Goal: Find specific page/section: Find specific page/section

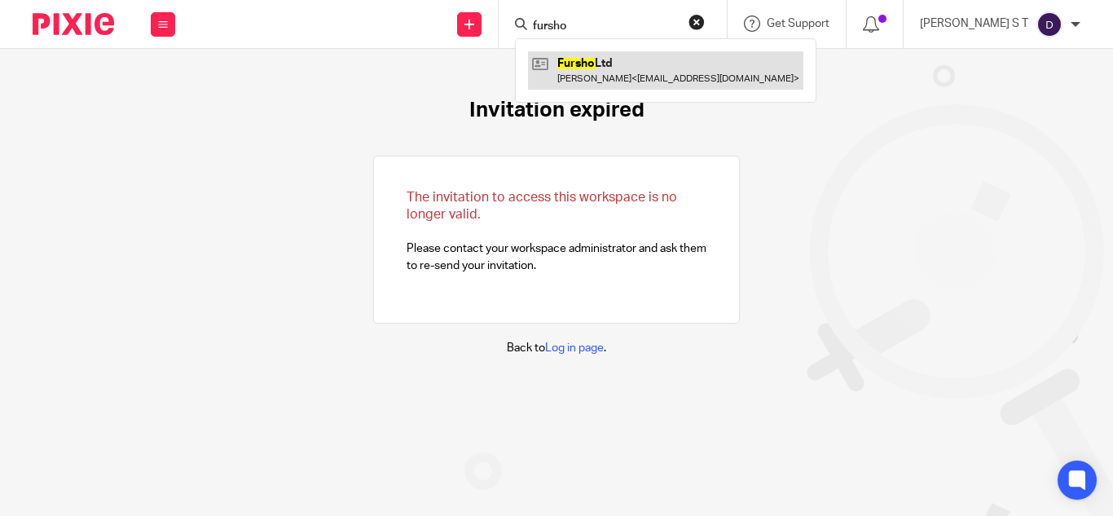
type input "fursho"
click at [647, 74] on link at bounding box center [665, 69] width 275 height 37
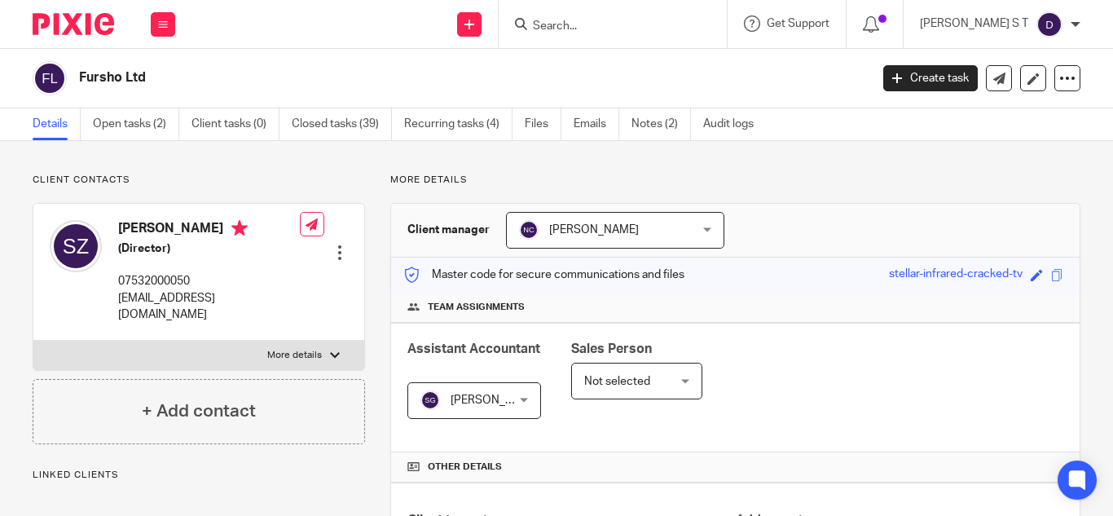
scroll to position [596, 0]
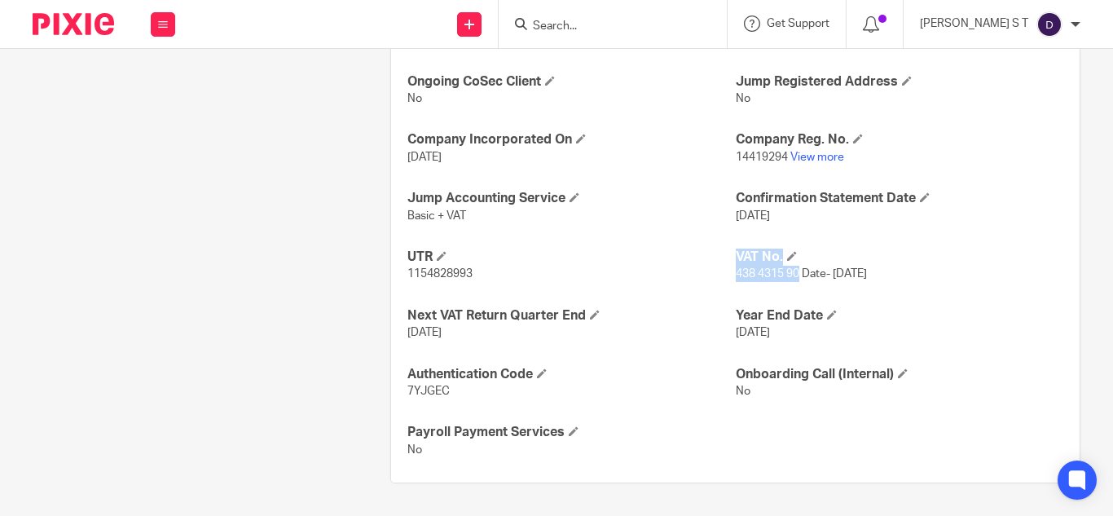
click at [725, 276] on div "Ongoing CoSec Client No Jump Registered Address No Company Incorporated On [DAT…" at bounding box center [735, 266] width 688 height 434
click at [725, 277] on p "1154828993" at bounding box center [570, 274] width 327 height 16
drag, startPoint x: 729, startPoint y: 274, endPoint x: 793, endPoint y: 273, distance: 64.4
click at [793, 273] on span "438 4315 90 Date- [DATE]" at bounding box center [801, 273] width 131 height 11
copy span "438 4315 90"
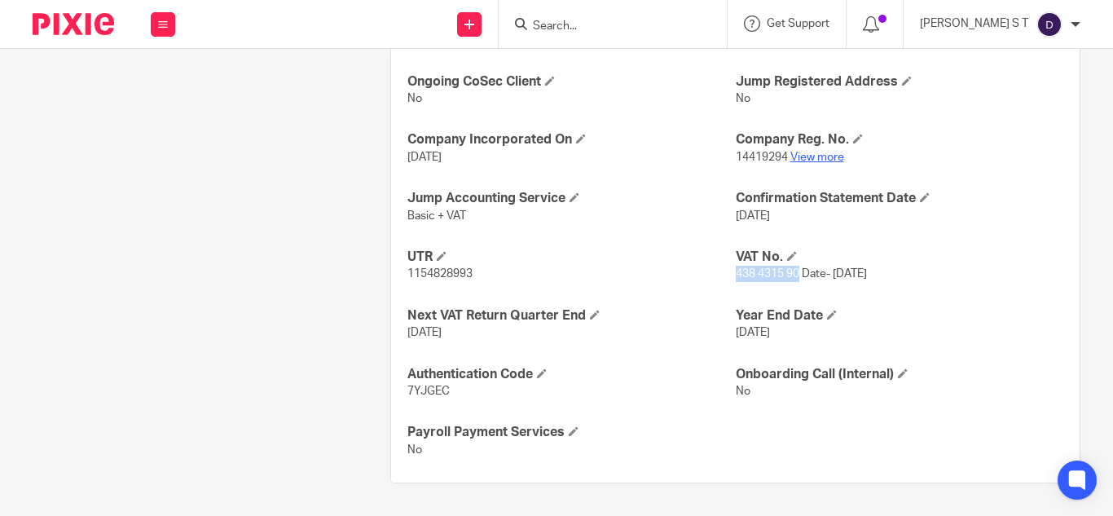
click at [815, 153] on link "View more" at bounding box center [817, 157] width 54 height 11
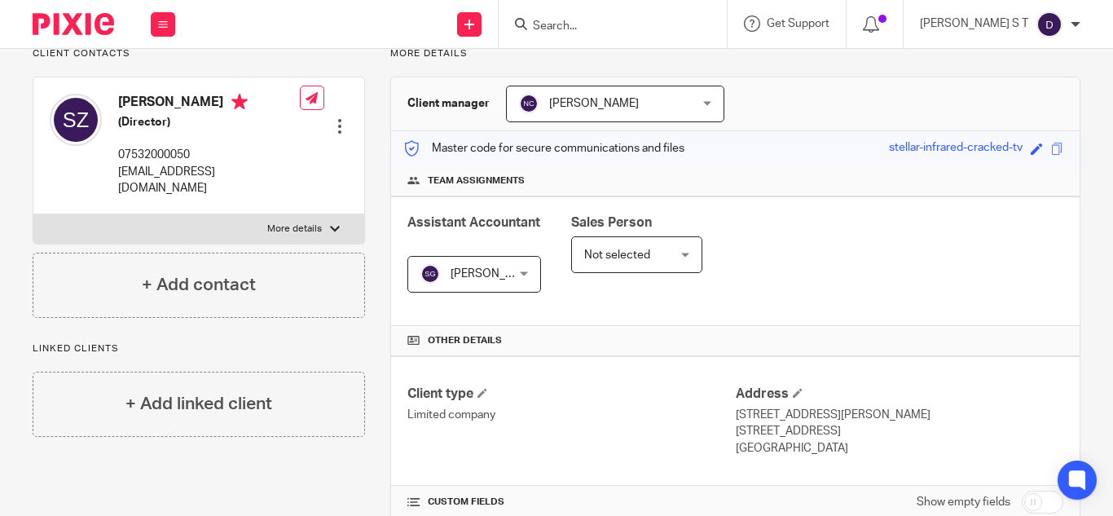
scroll to position [0, 0]
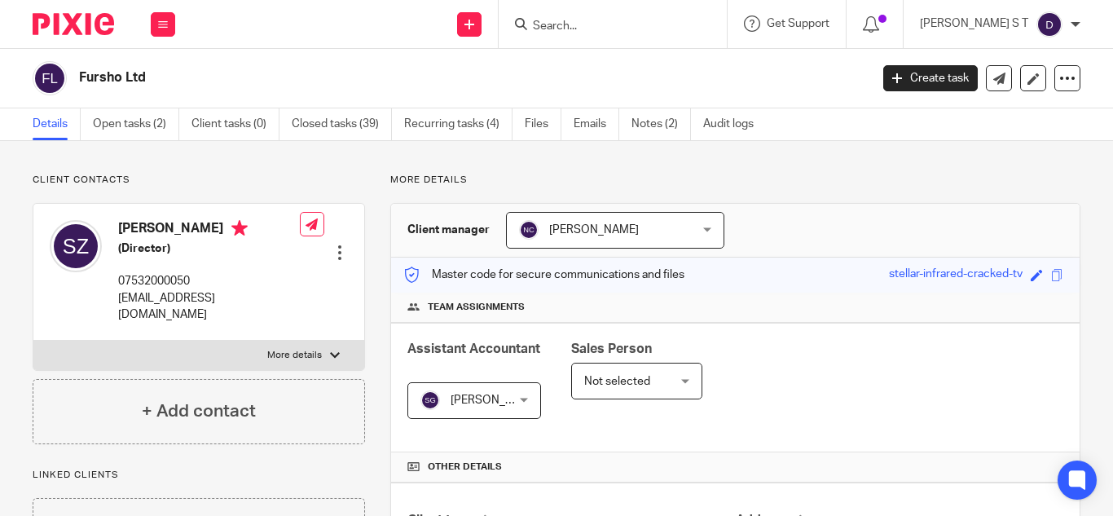
drag, startPoint x: 82, startPoint y: 75, endPoint x: 143, endPoint y: 76, distance: 60.3
click at [143, 76] on h2 "Fursho Ltd" at bounding box center [391, 77] width 624 height 17
copy h2 "Fursho Ltd"
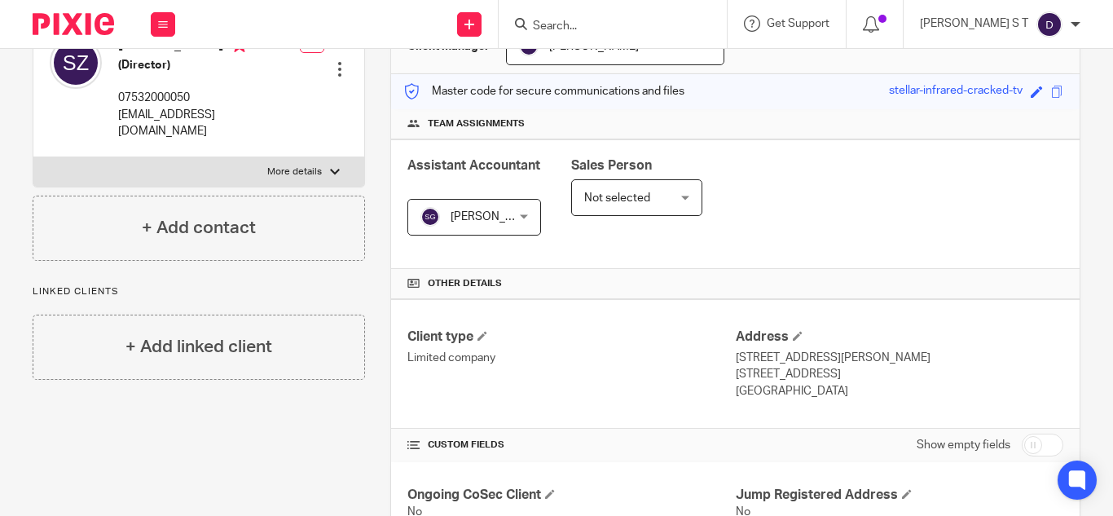
scroll to position [187, 0]
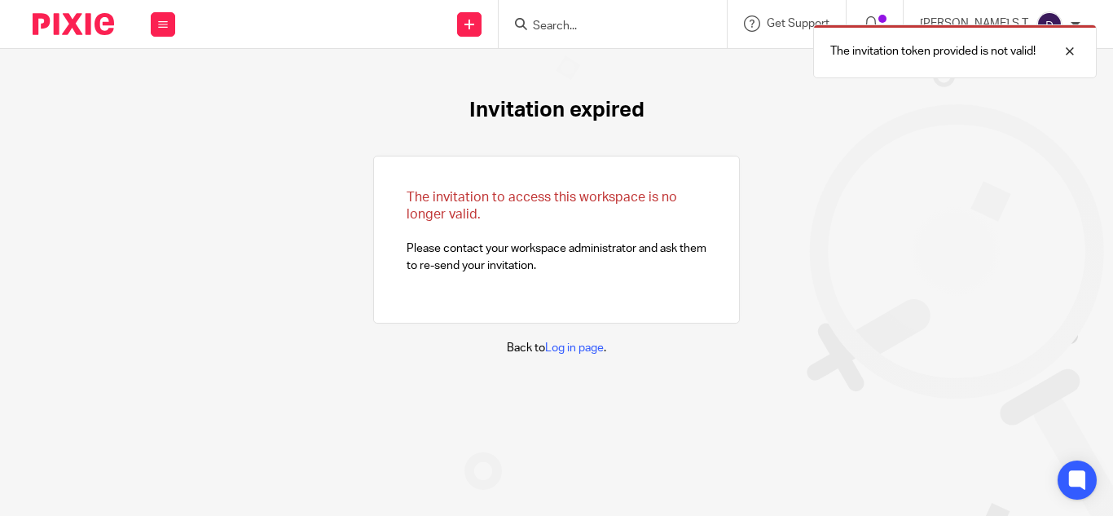
click at [609, 27] on div "The invitation token provided is not valid!" at bounding box center [826, 47] width 540 height 62
click at [1077, 51] on div at bounding box center [1057, 52] width 44 height 20
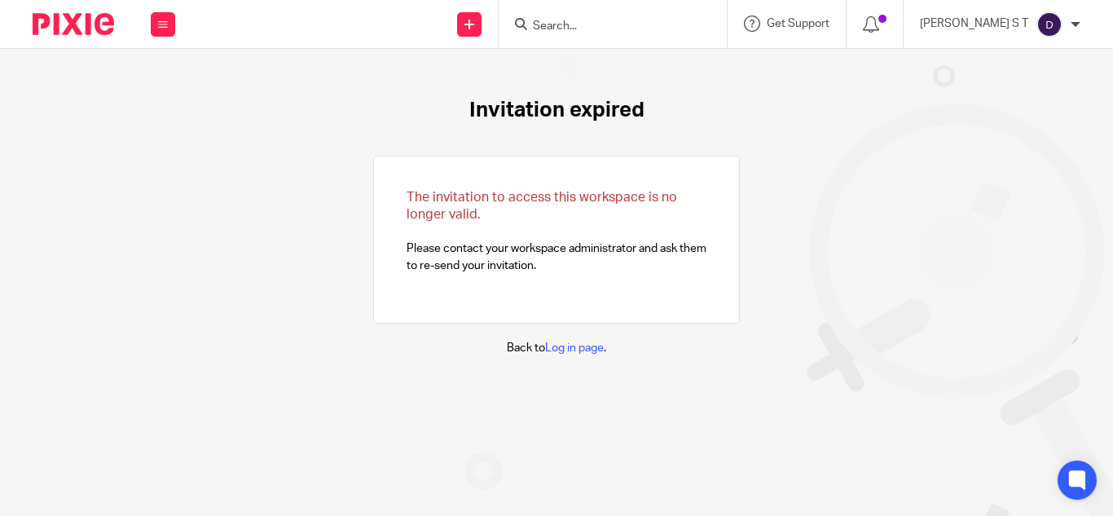
click at [615, 20] on input "Search" at bounding box center [604, 27] width 147 height 15
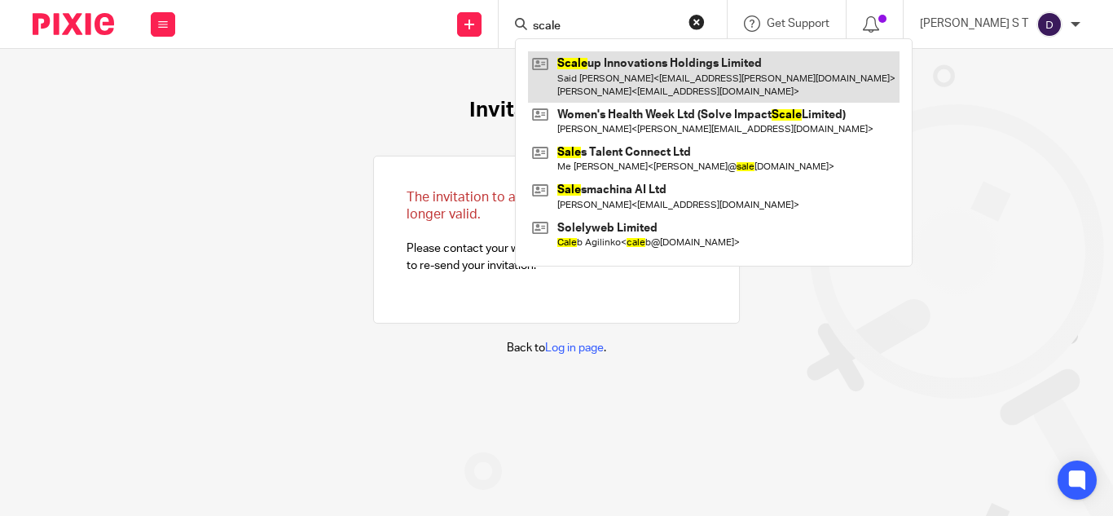
type input "scale"
click at [617, 56] on link at bounding box center [713, 76] width 371 height 51
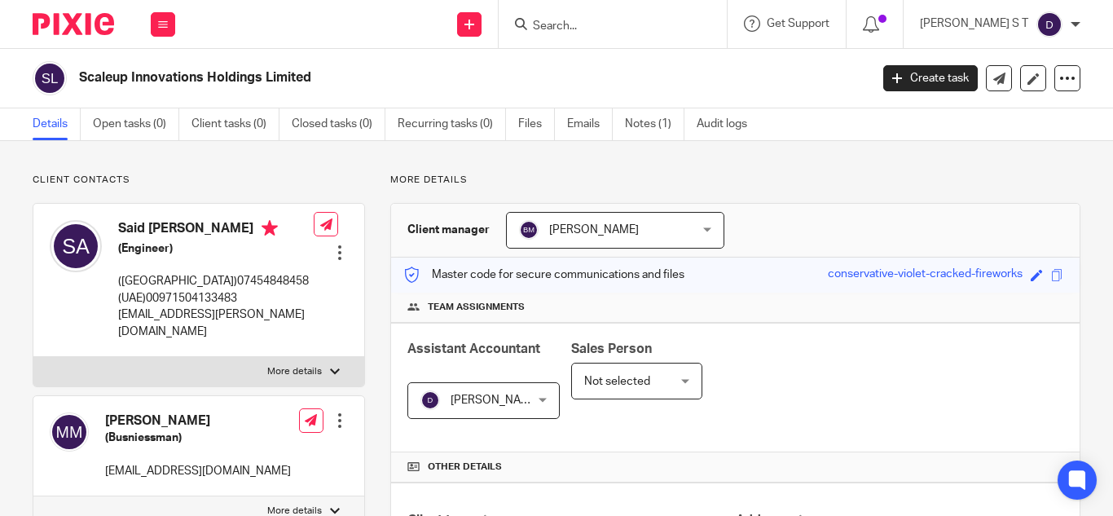
scroll to position [596, 0]
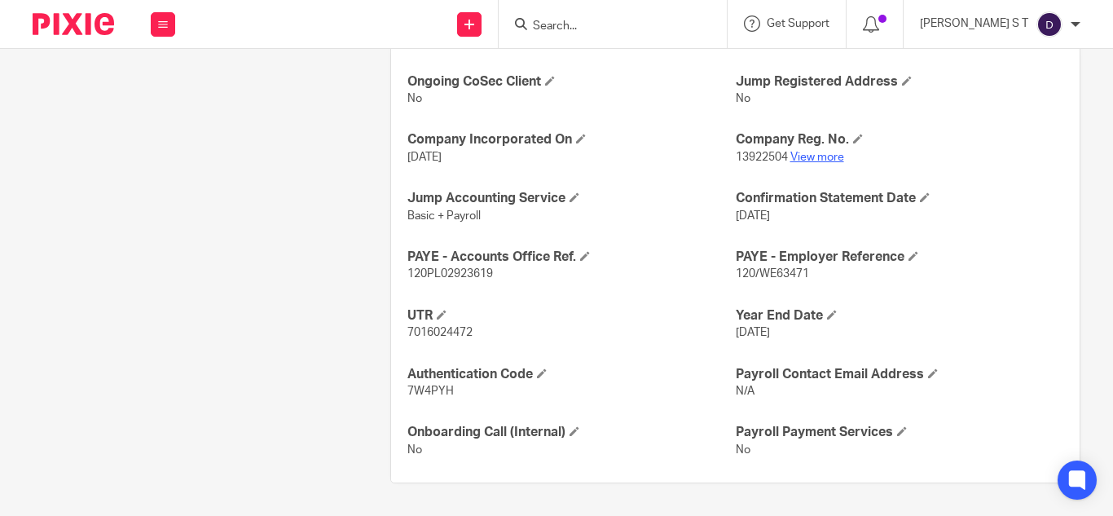
click at [806, 160] on div "Client type Limited company Address 16 Oliver Business Park, Oliver Road London…" at bounding box center [735, 184] width 688 height 596
click at [804, 152] on link "View more" at bounding box center [817, 157] width 54 height 11
